Goal: Transaction & Acquisition: Download file/media

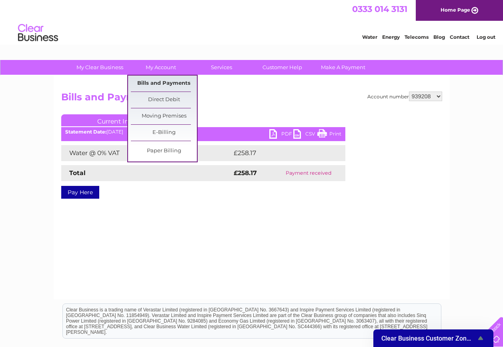
click at [158, 83] on link "Bills and Payments" at bounding box center [164, 84] width 66 height 16
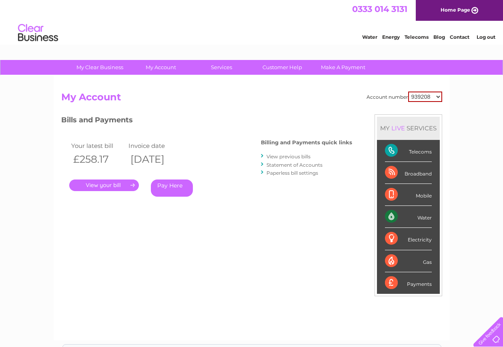
click at [399, 213] on div "Water" at bounding box center [408, 217] width 47 height 22
click at [297, 157] on link "View previous bills" at bounding box center [289, 157] width 44 height 6
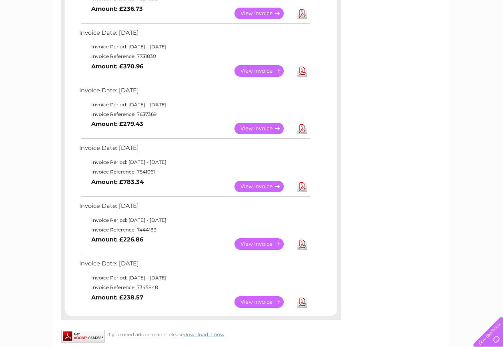
scroll to position [320, 0]
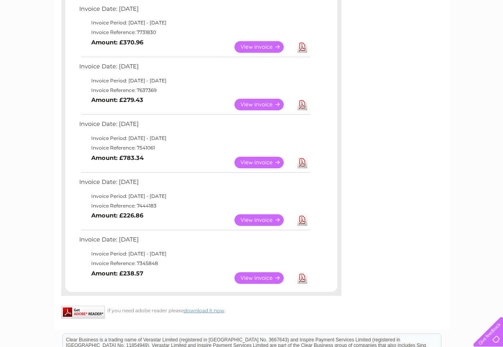
click at [301, 161] on link "Download" at bounding box center [302, 163] width 10 height 12
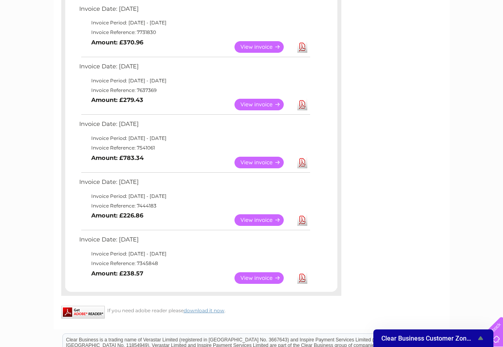
click at [300, 103] on link "Download" at bounding box center [302, 105] width 10 height 12
click at [304, 160] on link "Download" at bounding box center [302, 163] width 10 height 12
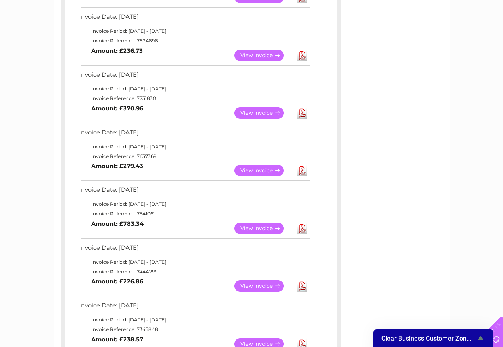
scroll to position [240, 0]
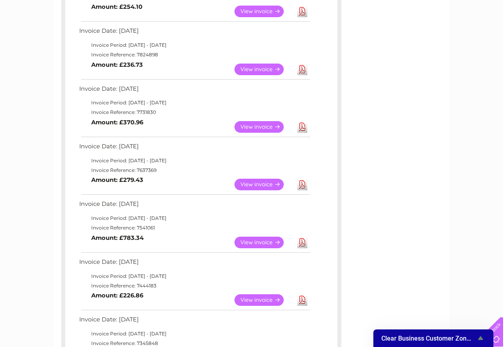
click at [301, 127] on link "Download" at bounding box center [302, 127] width 10 height 12
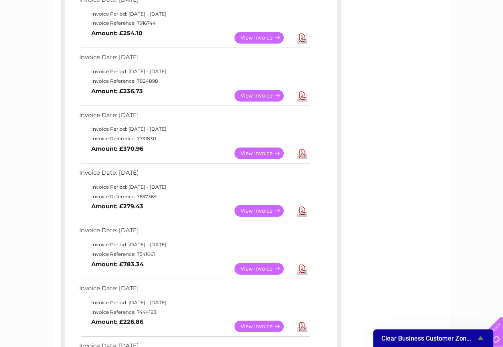
scroll to position [160, 0]
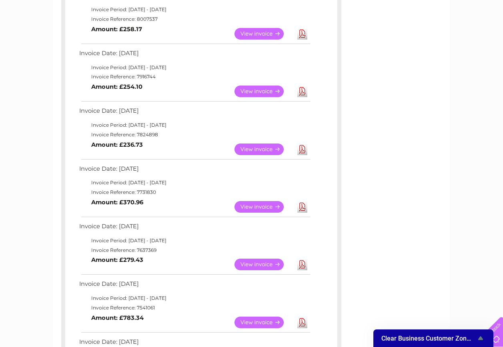
click at [303, 90] on link "Download" at bounding box center [302, 92] width 10 height 12
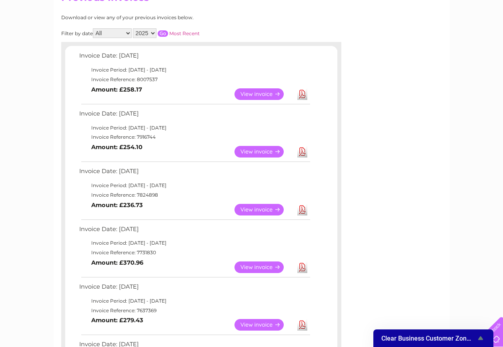
scroll to position [0, 0]
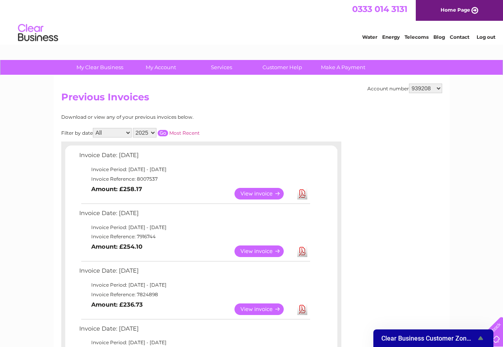
click at [306, 193] on link "Download" at bounding box center [302, 194] width 10 height 12
